Goal: Task Accomplishment & Management: Complete application form

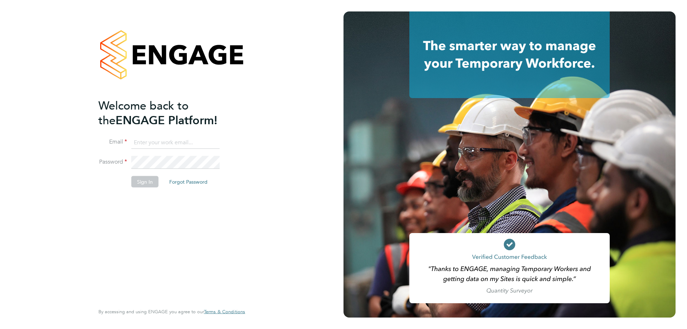
type input "roselyn@frlondon.co.uk"
click at [151, 184] on button "Sign In" at bounding box center [144, 181] width 27 height 11
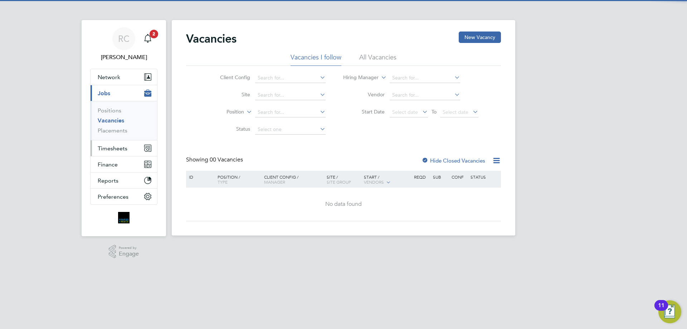
click at [108, 145] on span "Timesheets" at bounding box center [113, 148] width 30 height 7
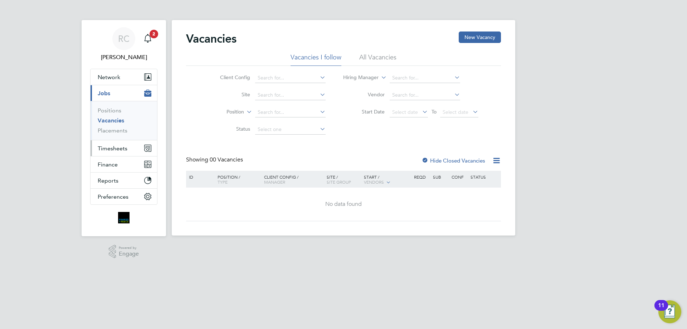
click at [108, 147] on span "Timesheets" at bounding box center [113, 148] width 30 height 7
click at [109, 148] on span "Timesheets" at bounding box center [113, 148] width 30 height 7
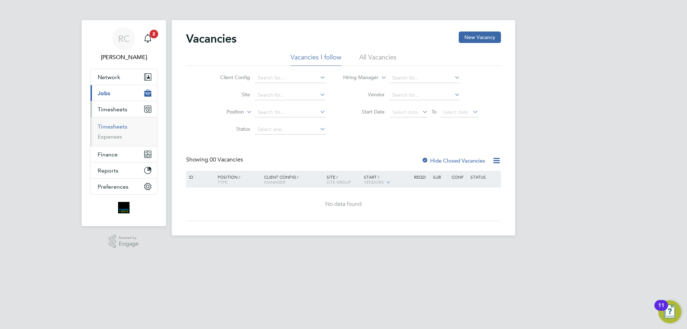
click at [111, 126] on link "Timesheets" at bounding box center [113, 126] width 30 height 7
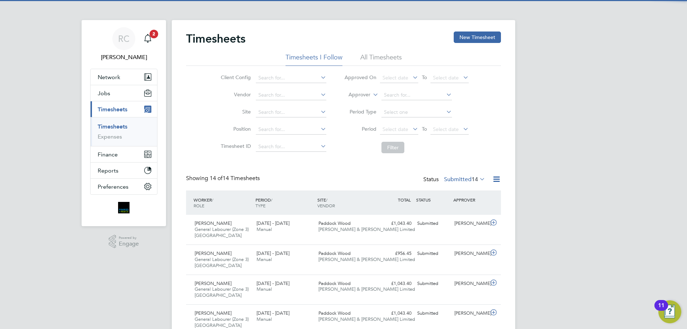
click at [370, 58] on li "All Timesheets" at bounding box center [382, 59] width 42 height 13
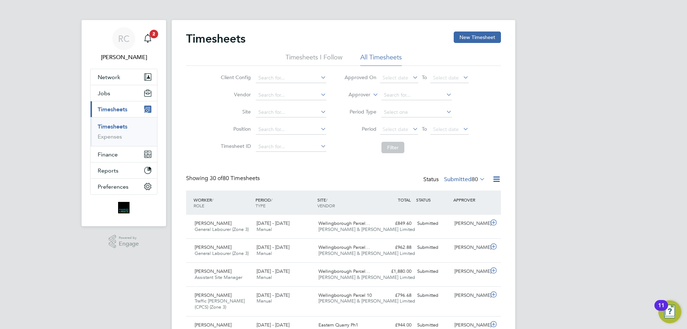
click at [478, 178] on icon at bounding box center [478, 179] width 0 height 10
click at [449, 239] on li "Rejected" at bounding box center [452, 239] width 33 height 10
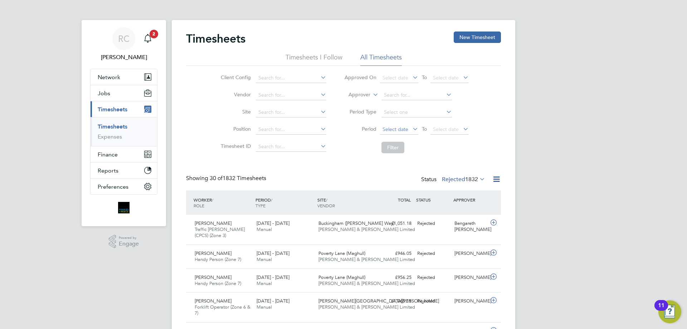
click at [391, 126] on span "Select date" at bounding box center [399, 130] width 38 height 10
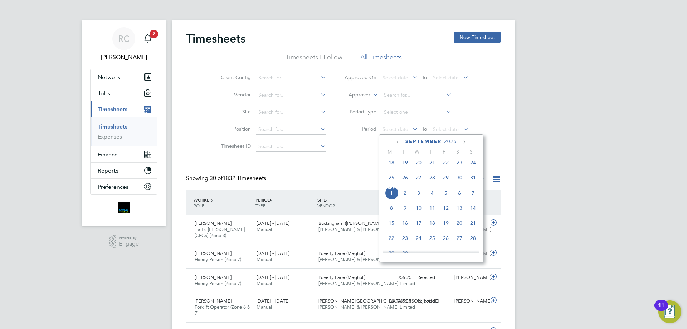
click at [400, 141] on icon at bounding box center [398, 142] width 7 height 8
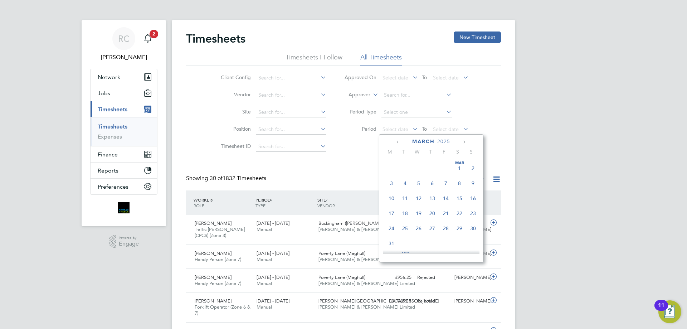
click at [400, 141] on icon at bounding box center [398, 142] width 7 height 8
click at [399, 141] on icon at bounding box center [398, 142] width 7 height 8
click at [391, 184] on span "2" at bounding box center [392, 184] width 14 height 14
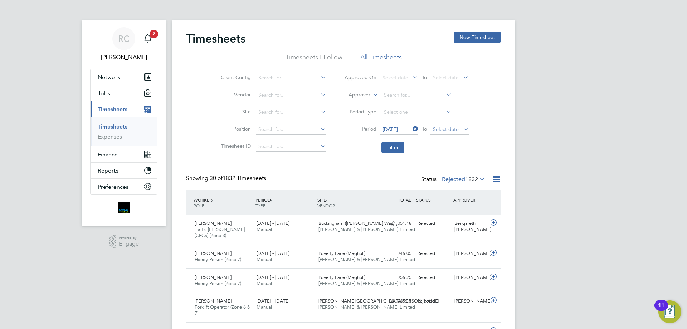
click at [443, 129] on span "Select date" at bounding box center [446, 129] width 26 height 6
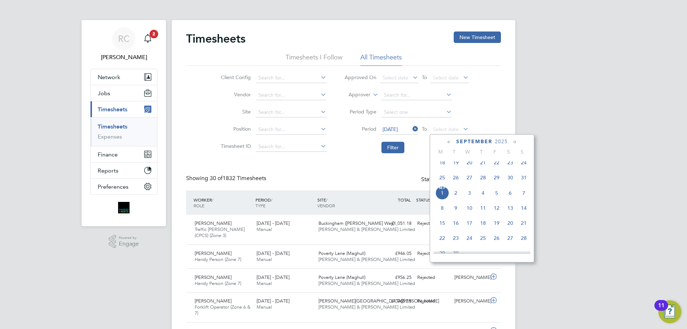
click at [515, 142] on icon at bounding box center [515, 142] width 7 height 8
click at [448, 141] on icon at bounding box center [449, 142] width 7 height 8
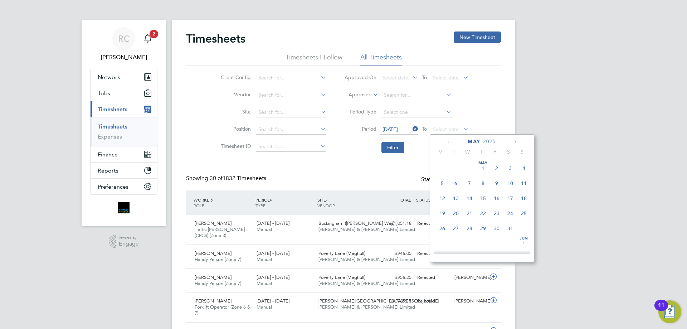
click at [448, 141] on icon at bounding box center [449, 142] width 7 height 8
click at [526, 231] on span "30" at bounding box center [524, 229] width 14 height 14
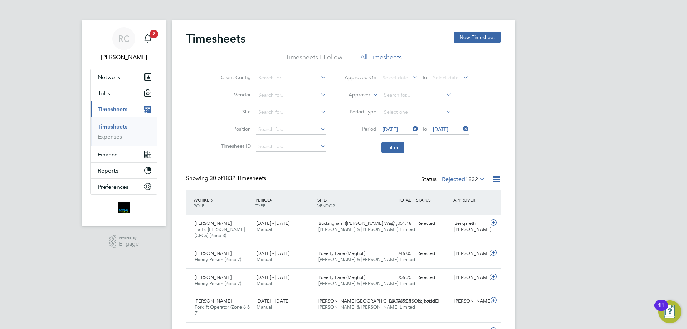
click at [462, 126] on icon at bounding box center [462, 129] width 0 height 10
click at [451, 130] on span "Select date" at bounding box center [446, 129] width 26 height 6
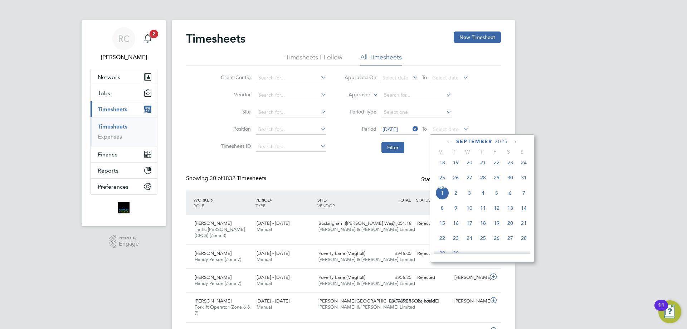
click at [450, 141] on icon at bounding box center [449, 142] width 7 height 8
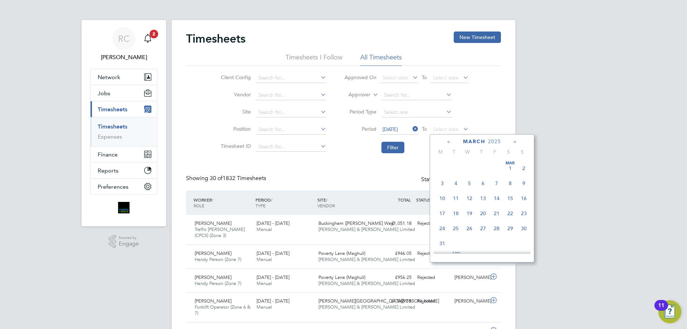
click at [525, 214] on span "23" at bounding box center [524, 214] width 14 height 14
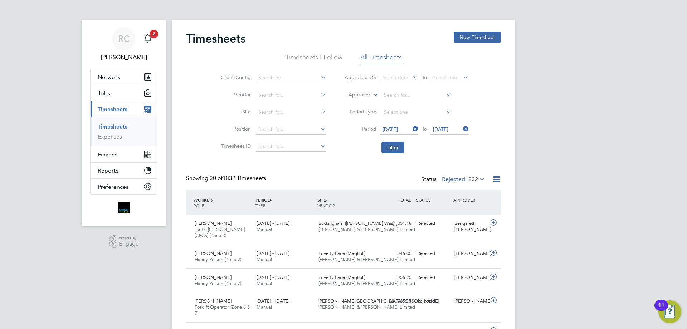
click at [478, 179] on icon at bounding box center [478, 179] width 0 height 10
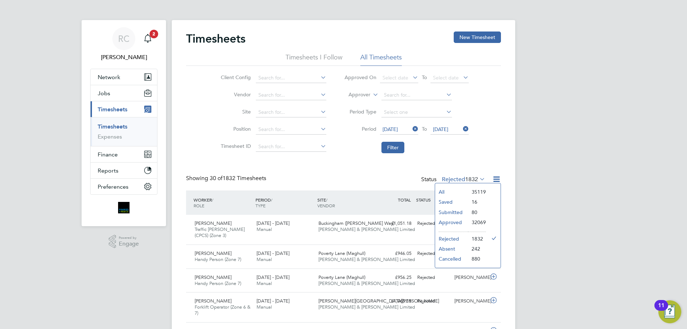
click at [452, 237] on li "Rejected" at bounding box center [451, 239] width 33 height 10
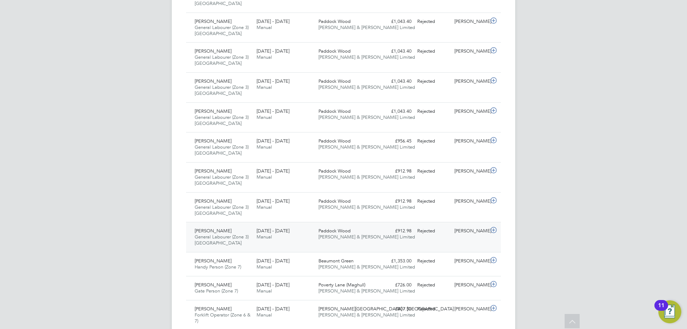
click at [206, 231] on span "[PERSON_NAME]" at bounding box center [213, 231] width 37 height 6
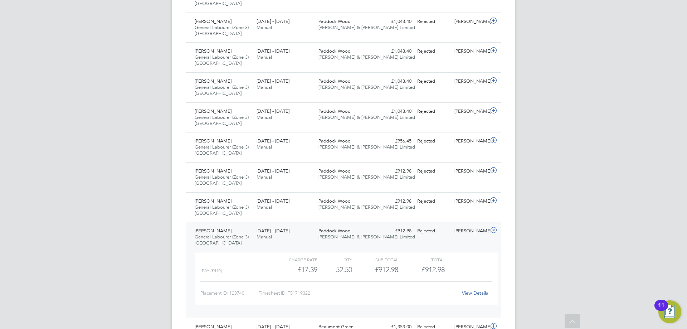
click at [478, 293] on link "View Details" at bounding box center [475, 293] width 26 height 6
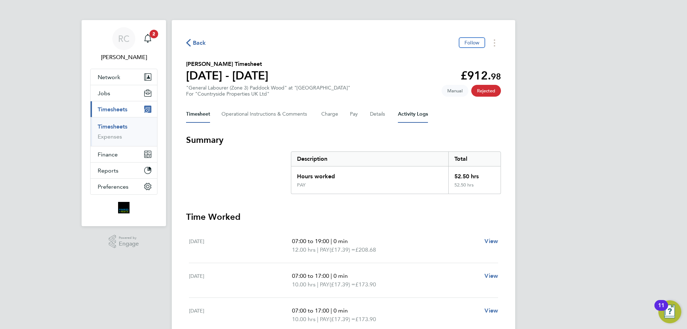
click at [412, 116] on Logs-tab "Activity Logs" at bounding box center [413, 114] width 30 height 17
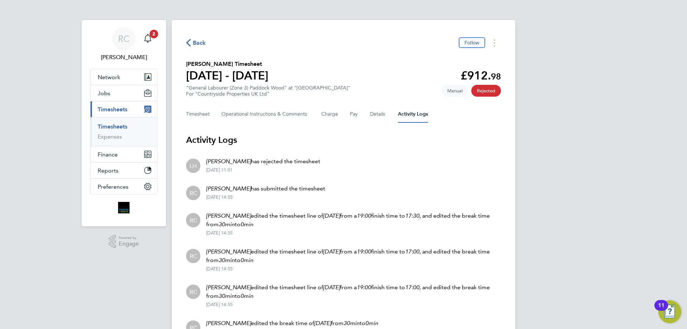
click at [116, 125] on link "Timesheets" at bounding box center [113, 126] width 30 height 7
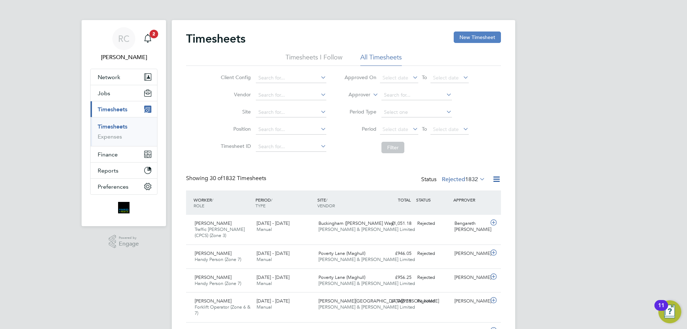
click at [473, 36] on button "New Timesheet" at bounding box center [477, 37] width 47 height 11
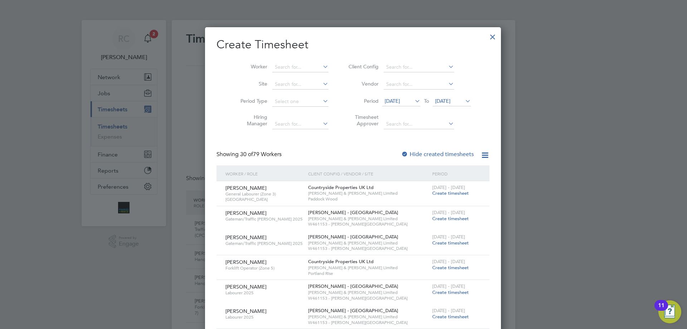
click at [401, 151] on div at bounding box center [404, 154] width 7 height 7
click at [414, 101] on icon at bounding box center [414, 101] width 0 height 10
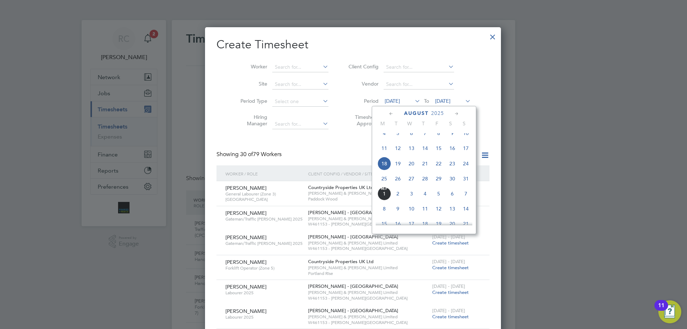
click at [391, 114] on icon at bounding box center [391, 114] width 7 height 8
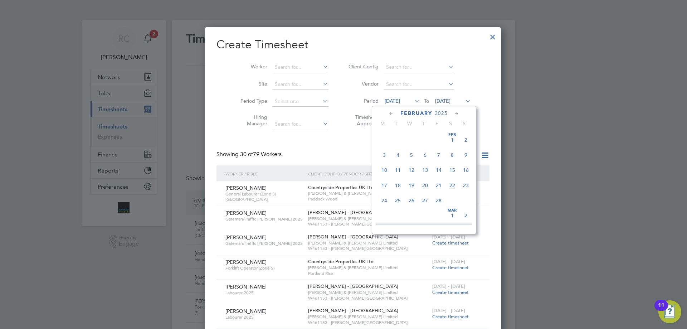
click at [391, 113] on icon at bounding box center [391, 114] width 7 height 8
click at [390, 113] on icon at bounding box center [391, 114] width 7 height 8
click at [382, 153] on span "2" at bounding box center [385, 155] width 14 height 14
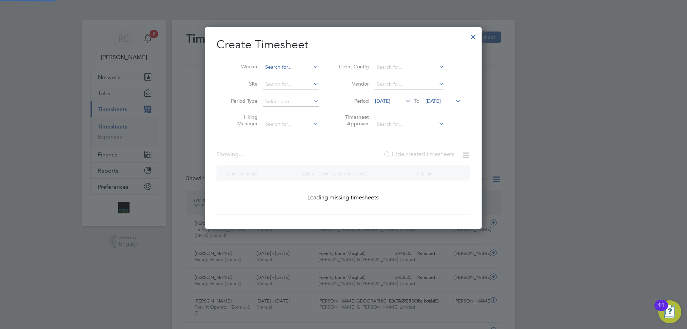
click at [276, 70] on input at bounding box center [291, 67] width 56 height 10
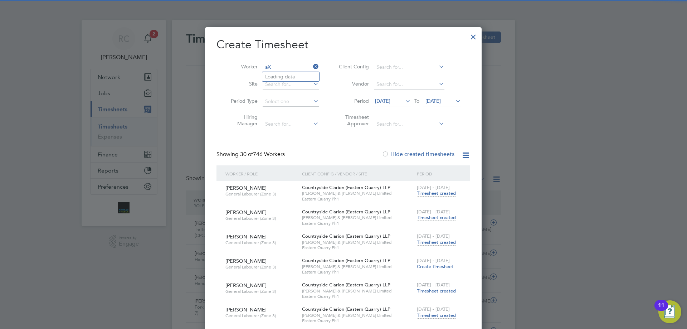
type input "a"
click at [277, 80] on li "[PERSON_NAME] Axo n" at bounding box center [292, 77] width 61 height 10
type input "[PERSON_NAME]"
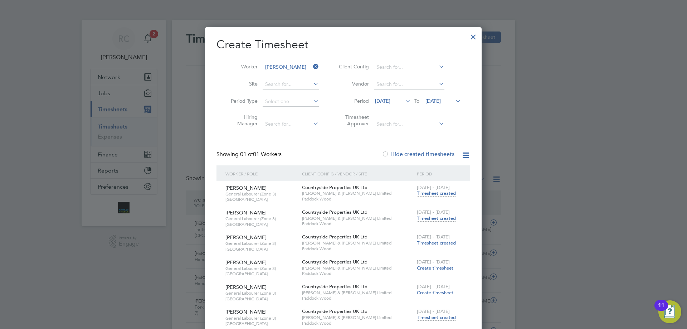
click at [432, 191] on span "Timesheet created" at bounding box center [436, 193] width 39 height 6
